Goal: Task Accomplishment & Management: Use online tool/utility

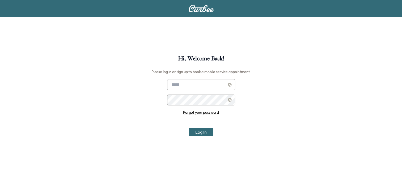
type input "*"
type input "**********"
click at [189, 128] on button "Log In" at bounding box center [201, 132] width 25 height 9
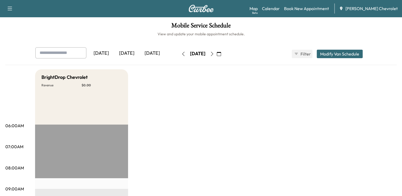
click at [214, 54] on icon "button" at bounding box center [212, 54] width 4 height 4
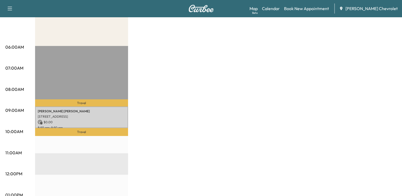
scroll to position [80, 0]
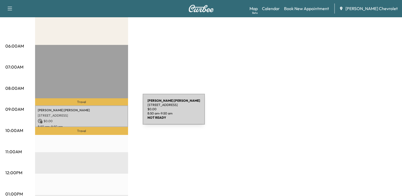
click at [103, 114] on p "[STREET_ADDRESS]" at bounding box center [82, 116] width 88 height 4
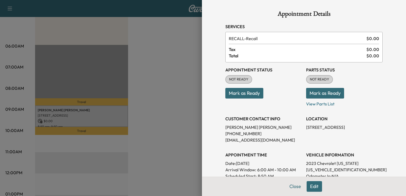
click at [182, 107] on div at bounding box center [203, 98] width 406 height 196
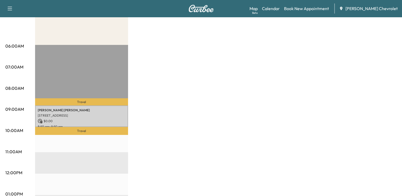
scroll to position [0, 0]
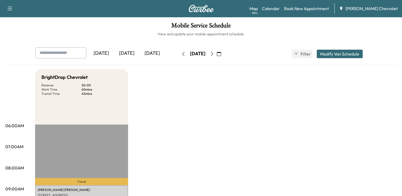
click at [179, 57] on button "button" at bounding box center [183, 54] width 9 height 9
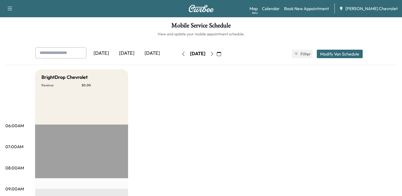
click at [213, 56] on icon "button" at bounding box center [212, 54] width 2 height 4
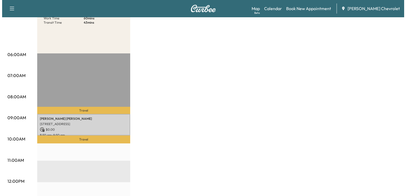
scroll to position [74, 0]
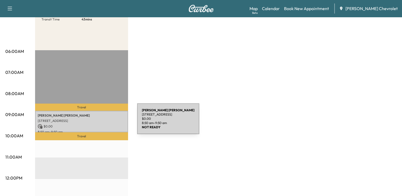
click at [97, 122] on p "[STREET_ADDRESS]" at bounding box center [82, 121] width 88 height 4
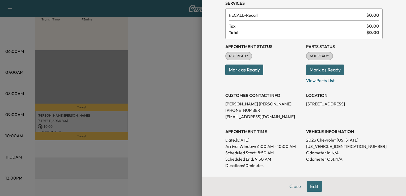
scroll to position [32, 0]
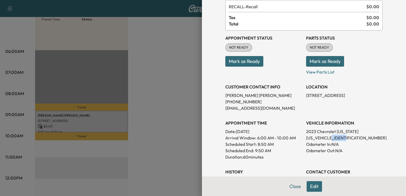
drag, startPoint x: 347, startPoint y: 137, endPoint x: 330, endPoint y: 138, distance: 17.1
click at [330, 138] on p "[US_VEHICLE_IDENTIFICATION_NUMBER]" at bounding box center [344, 138] width 77 height 6
copy p "268403"
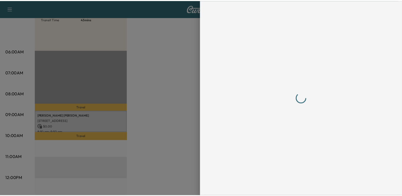
scroll to position [0, 0]
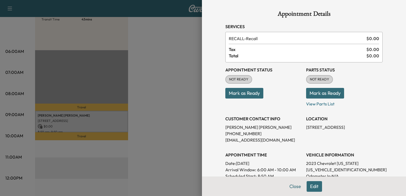
click at [175, 151] on div at bounding box center [203, 98] width 406 height 196
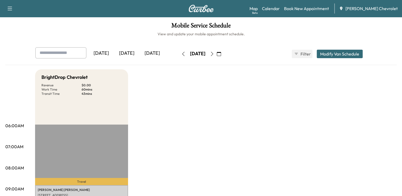
click at [181, 53] on icon "button" at bounding box center [183, 54] width 4 height 4
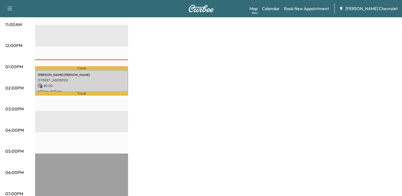
scroll to position [208, 0]
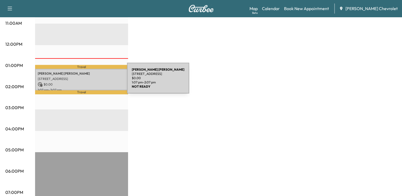
click at [85, 82] on p "$ 0.00" at bounding box center [82, 84] width 88 height 5
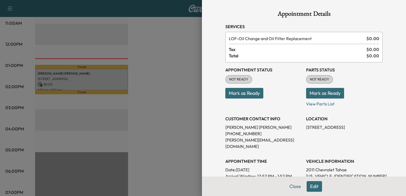
click at [309, 93] on button "Mark as Ready" at bounding box center [325, 93] width 38 height 11
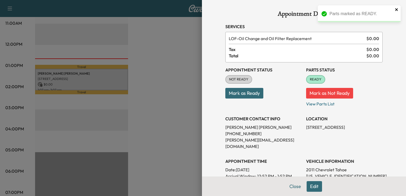
click at [397, 8] on icon "close" at bounding box center [397, 9] width 4 height 4
click at [242, 95] on button "Mark as Ready" at bounding box center [244, 93] width 38 height 11
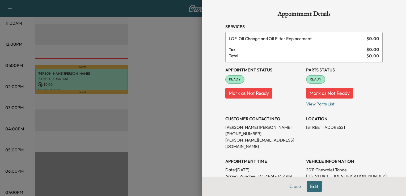
click at [242, 95] on button "Mark as Not Ready" at bounding box center [248, 93] width 47 height 11
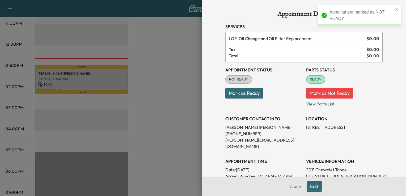
click at [242, 95] on button "Mark as Ready" at bounding box center [244, 93] width 38 height 11
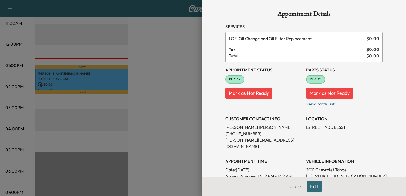
click at [175, 90] on div at bounding box center [203, 98] width 406 height 196
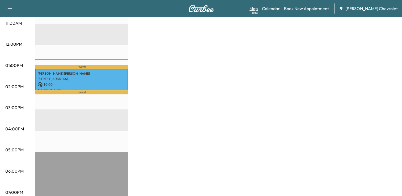
click at [258, 9] on link "Map Beta" at bounding box center [254, 8] width 8 height 6
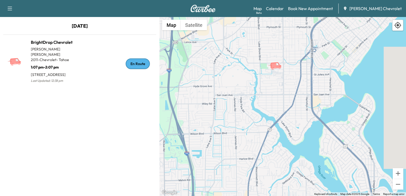
click at [277, 66] on icon "BrightDrop Chevrolet" at bounding box center [275, 65] width 11 height 6
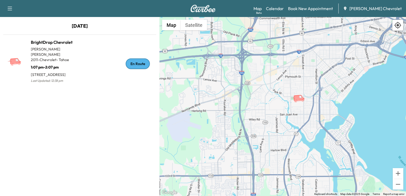
click at [323, 131] on div "To activate drag with keyboard, press Alt + Enter. Once in keyboard drag state,…" at bounding box center [283, 106] width 247 height 179
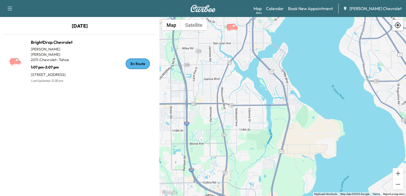
drag, startPoint x: 323, startPoint y: 131, endPoint x: 275, endPoint y: 56, distance: 89.2
click at [274, 56] on div "To activate drag with keyboard, press Alt + Enter. Once in keyboard drag state,…" at bounding box center [283, 106] width 247 height 179
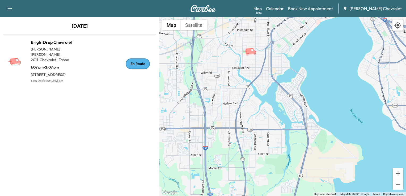
drag, startPoint x: 268, startPoint y: 70, endPoint x: 269, endPoint y: 98, distance: 28.5
click at [269, 98] on div "To activate drag with keyboard, press Alt + Enter. Once in keyboard drag state,…" at bounding box center [283, 106] width 247 height 179
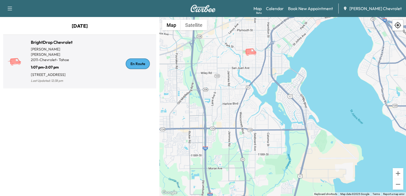
click at [113, 67] on div "En Route" at bounding box center [117, 63] width 74 height 41
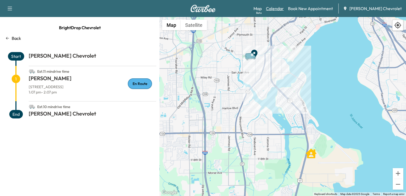
click at [284, 10] on link "Calendar" at bounding box center [275, 8] width 18 height 6
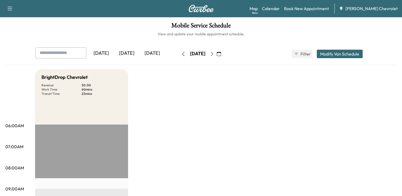
click at [217, 54] on button "button" at bounding box center [212, 54] width 9 height 9
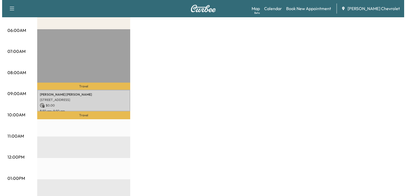
scroll to position [112, 0]
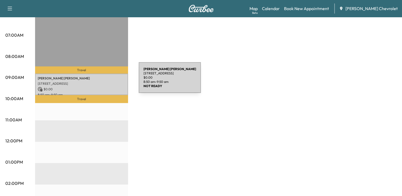
click at [98, 78] on p "[PERSON_NAME]" at bounding box center [82, 78] width 88 height 4
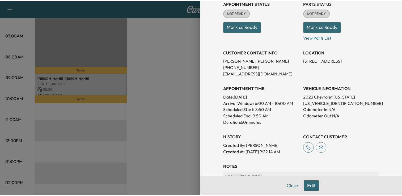
scroll to position [68, 0]
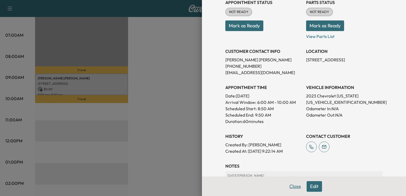
click at [290, 185] on button "Close" at bounding box center [295, 186] width 19 height 11
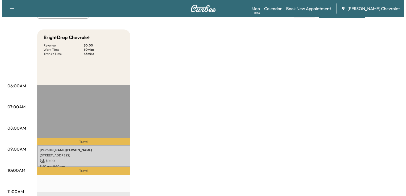
scroll to position [40, 0]
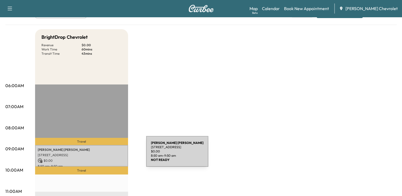
click at [106, 155] on p "[STREET_ADDRESS]" at bounding box center [82, 155] width 88 height 4
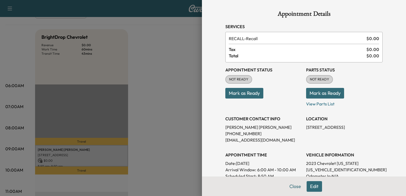
scroll to position [18, 0]
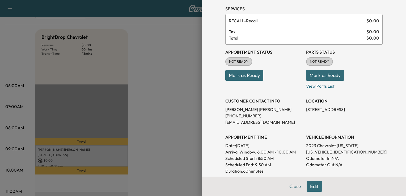
click at [345, 150] on p "[US_VEHICLE_IDENTIFICATION_NUMBER]" at bounding box center [344, 152] width 77 height 6
drag, startPoint x: 344, startPoint y: 151, endPoint x: 330, endPoint y: 151, distance: 13.3
click at [330, 151] on p "[US_VEHICLE_IDENTIFICATION_NUMBER]" at bounding box center [344, 152] width 77 height 6
copy p "268403"
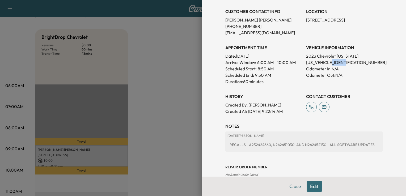
scroll to position [118, 0]
